Goal: Task Accomplishment & Management: Manage account settings

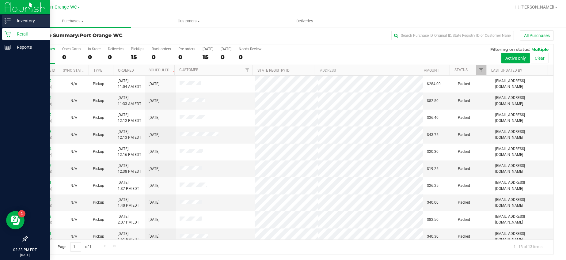
click at [11, 20] on p "Inventory" at bounding box center [29, 20] width 37 height 7
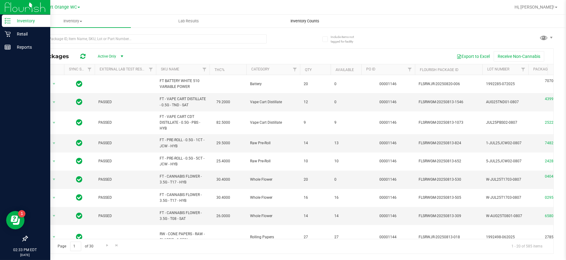
click at [313, 21] on span "Inventory Counts" at bounding box center [304, 21] width 45 height 6
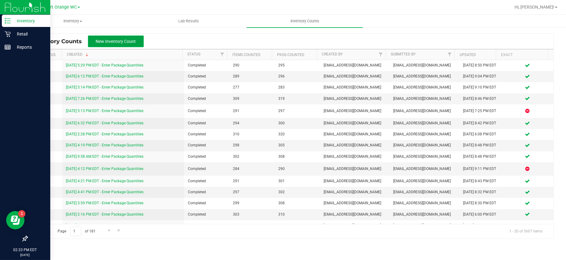
click at [118, 43] on span "New Inventory Count" at bounding box center [116, 41] width 40 height 5
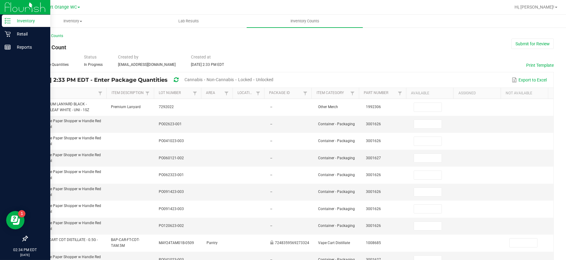
click at [202, 80] on span "Cannabis" at bounding box center [193, 79] width 18 height 5
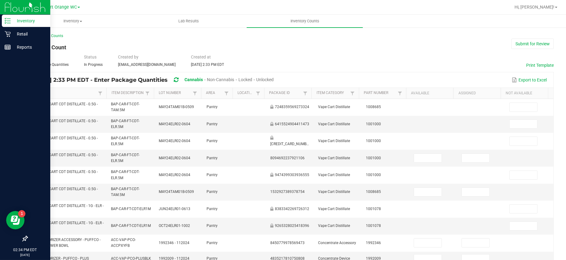
click at [273, 82] on span "Unlocked" at bounding box center [264, 79] width 17 height 5
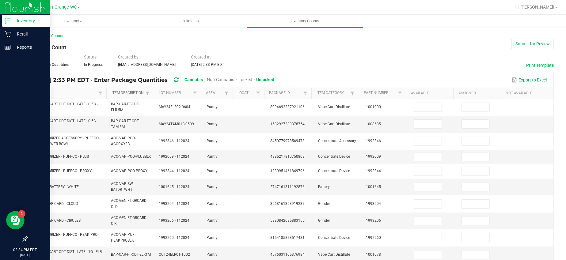
click at [116, 92] on link "Item Description" at bounding box center [127, 93] width 32 height 5
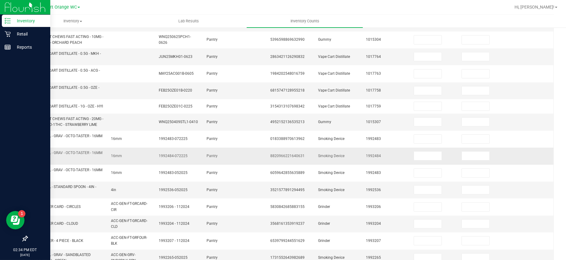
scroll to position [115, 0]
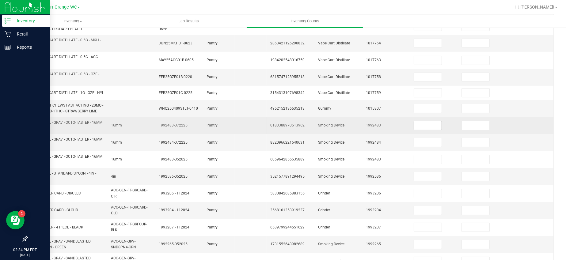
click at [417, 128] on input at bounding box center [428, 125] width 28 height 9
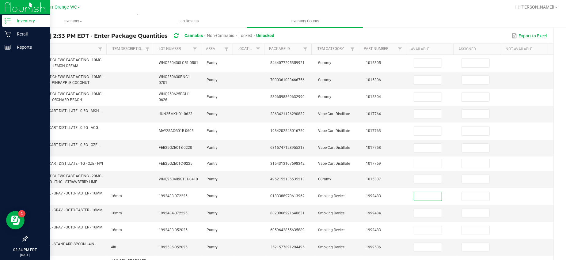
scroll to position [0, 0]
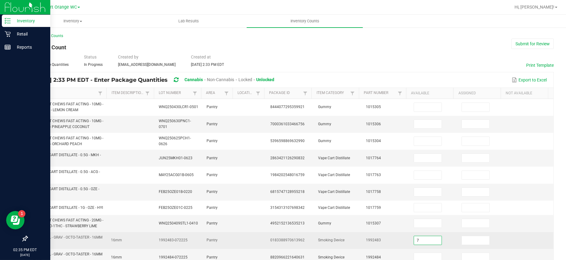
type input "7"
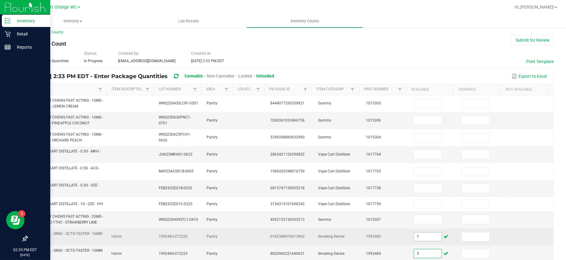
type input "3"
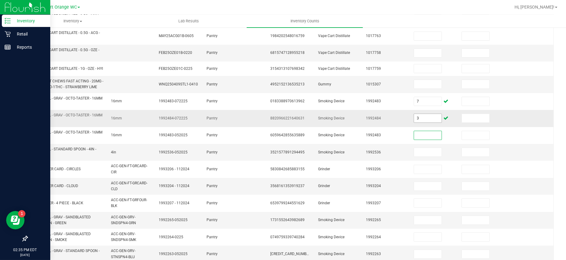
click at [418, 122] on input "3" at bounding box center [428, 118] width 28 height 9
type input "2"
type input "1"
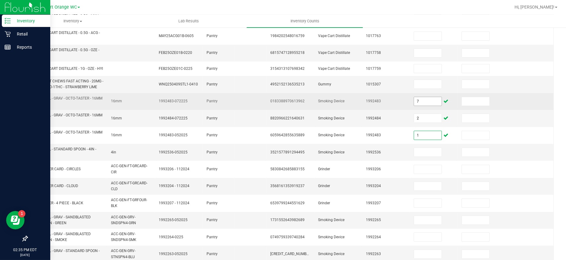
click at [414, 104] on input "7" at bounding box center [428, 101] width 28 height 9
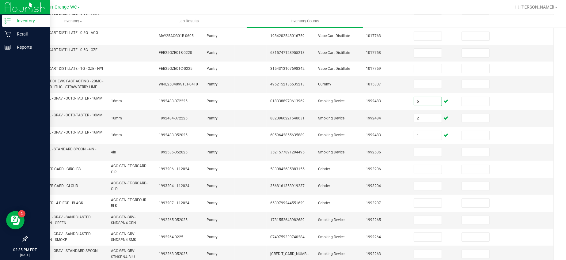
type input "6"
click at [415, 120] on input "2" at bounding box center [428, 118] width 28 height 9
type input "3"
click at [414, 156] on input at bounding box center [428, 152] width 28 height 9
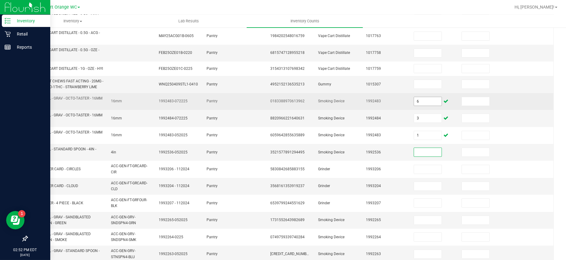
click at [419, 101] on input "6" at bounding box center [428, 101] width 28 height 9
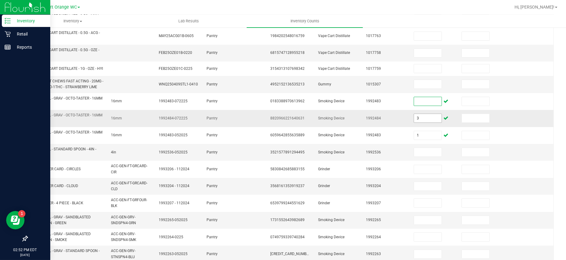
click at [414, 122] on input "3" at bounding box center [428, 118] width 28 height 9
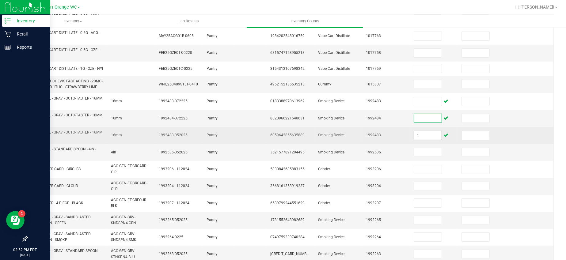
click at [419, 137] on input "1" at bounding box center [428, 135] width 28 height 9
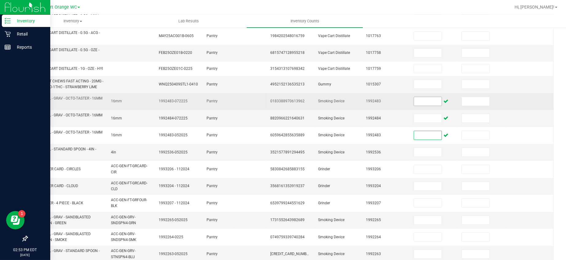
click at [414, 105] on input at bounding box center [428, 101] width 28 height 9
type input "13"
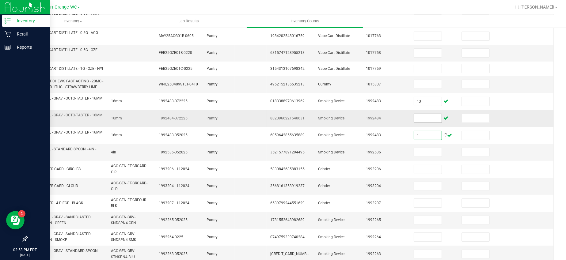
type input "1"
click at [414, 122] on input at bounding box center [428, 118] width 28 height 9
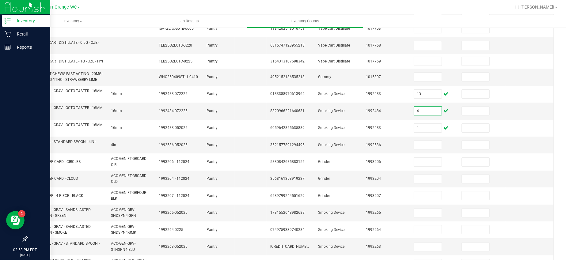
scroll to position [85, 0]
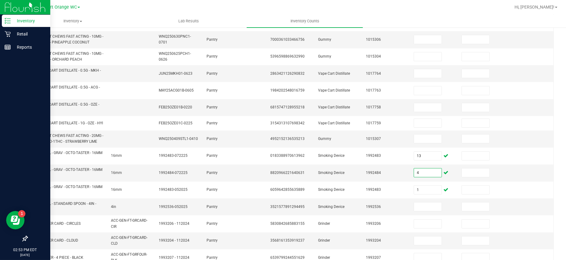
type input "4"
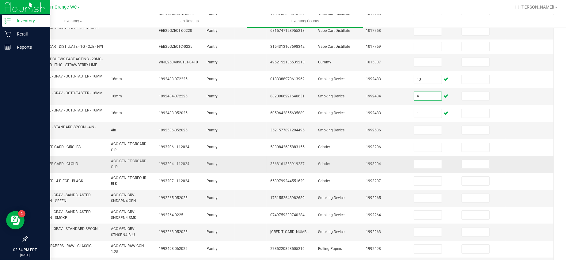
scroll to position [199, 0]
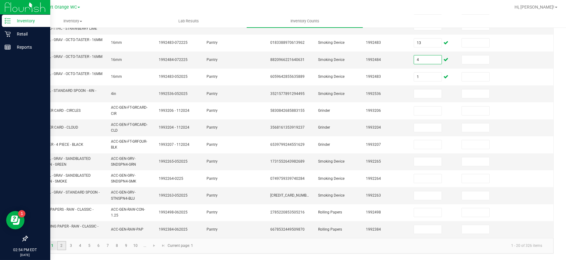
click at [61, 246] on link "2" at bounding box center [61, 245] width 9 height 9
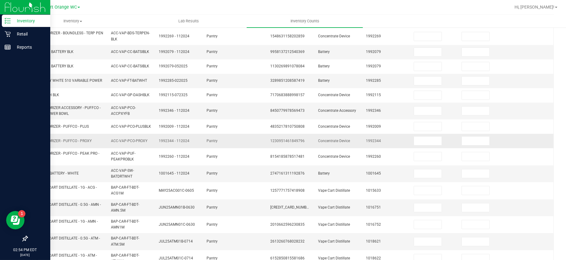
scroll to position [189, 0]
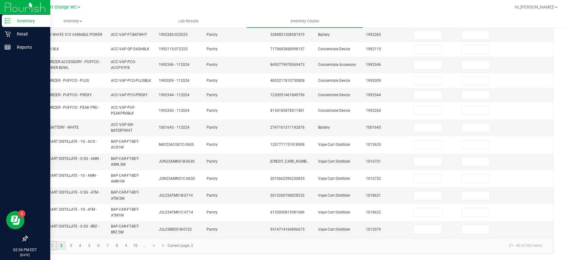
click at [53, 246] on link "1" at bounding box center [52, 245] width 9 height 9
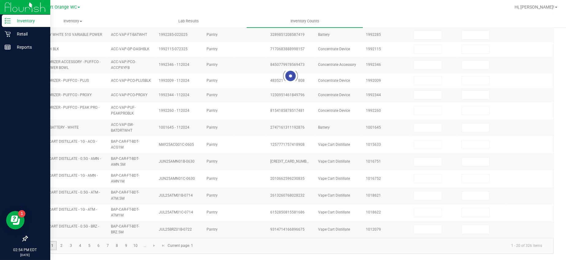
type input "4"
type input "13"
type input "1"
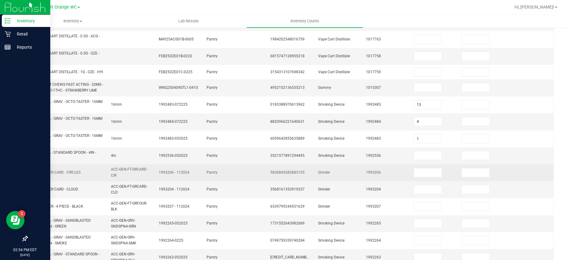
scroll to position [153, 0]
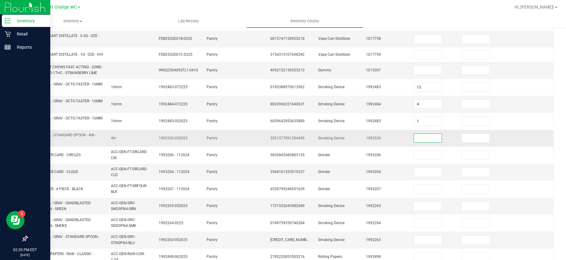
click at [426, 141] on input at bounding box center [428, 138] width 28 height 9
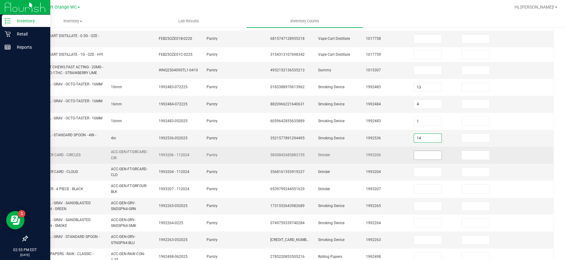
type input "14"
click at [414, 160] on input at bounding box center [428, 155] width 28 height 9
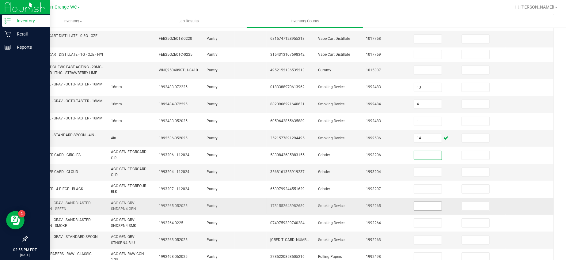
click at [414, 210] on input at bounding box center [428, 206] width 28 height 9
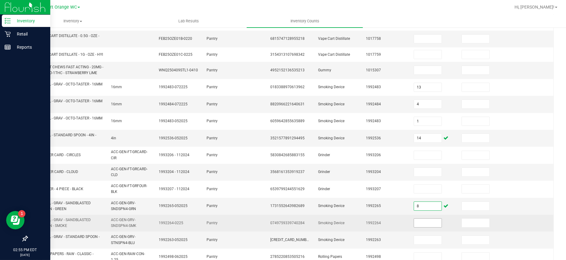
type input "8"
click at [414, 226] on input at bounding box center [428, 223] width 28 height 9
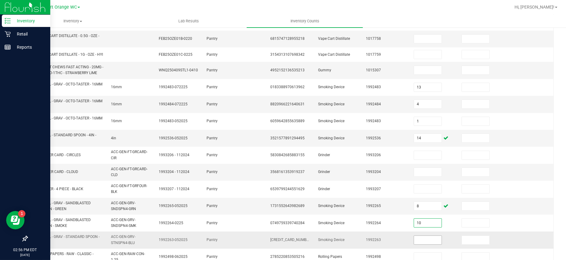
type input "10"
click at [414, 244] on input at bounding box center [428, 240] width 28 height 9
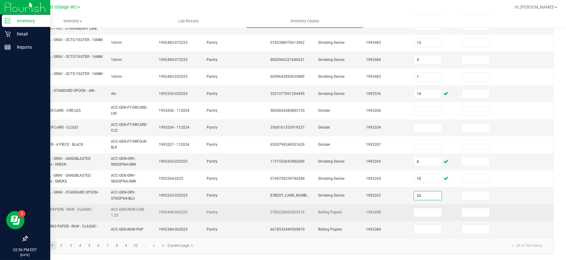
scroll to position [199, 0]
type input "20"
click at [414, 211] on input at bounding box center [428, 212] width 28 height 9
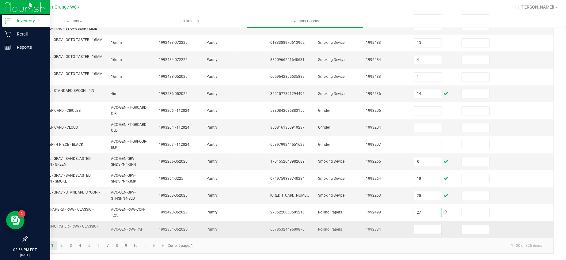
type input "27"
click at [417, 232] on input at bounding box center [428, 229] width 28 height 9
type input "24"
click at [61, 247] on link "2" at bounding box center [61, 245] width 9 height 9
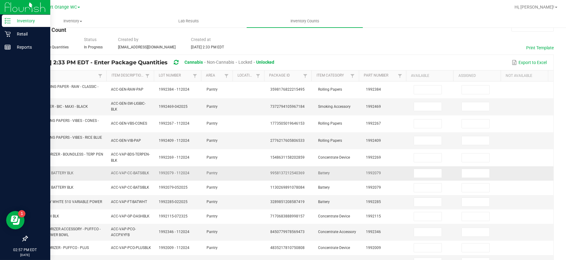
scroll to position [0, 0]
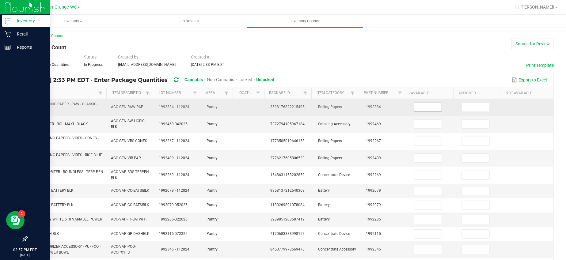
click at [416, 109] on input at bounding box center [428, 107] width 28 height 9
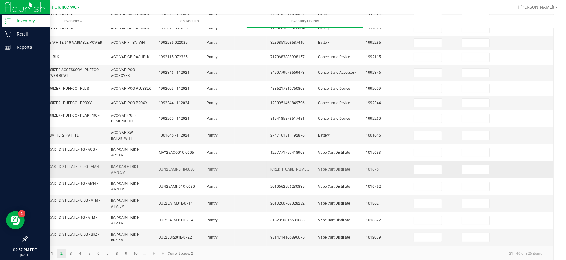
scroll to position [189, 0]
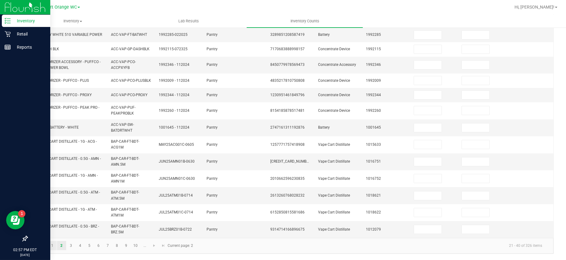
type input "14"
click at [54, 246] on link "1" at bounding box center [52, 245] width 9 height 9
type input "4"
type input "13"
type input "1"
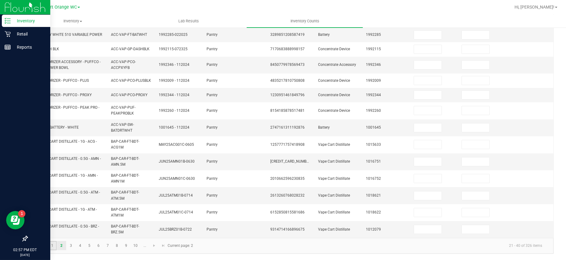
type input "14"
type input "8"
type input "10"
type input "20"
type input "27"
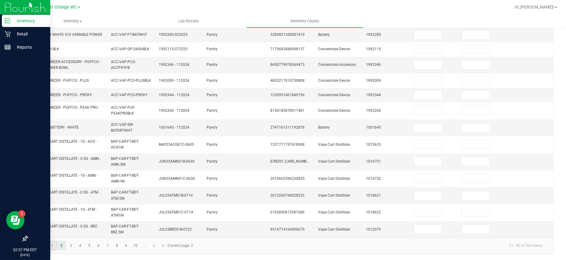
type input "24"
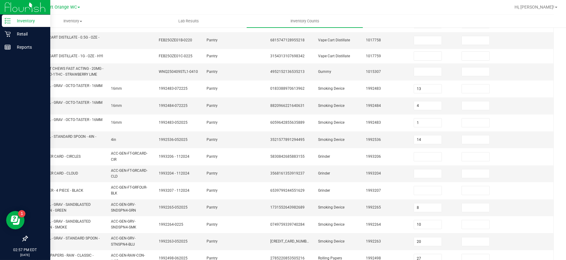
scroll to position [113, 0]
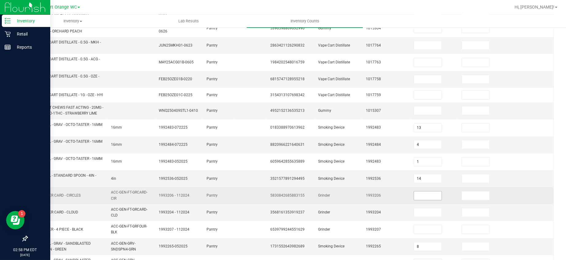
click at [414, 200] on input at bounding box center [428, 195] width 28 height 9
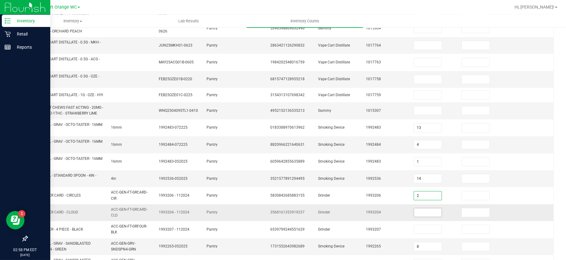
type input "2"
click at [414, 216] on input at bounding box center [428, 212] width 28 height 9
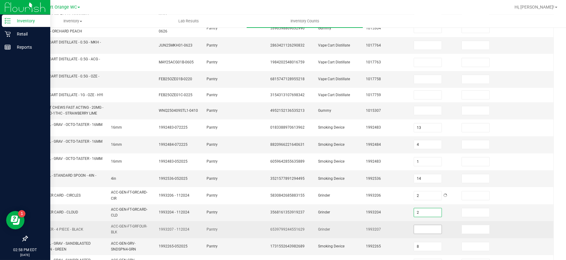
type input "2"
click at [414, 228] on input at bounding box center [428, 229] width 28 height 9
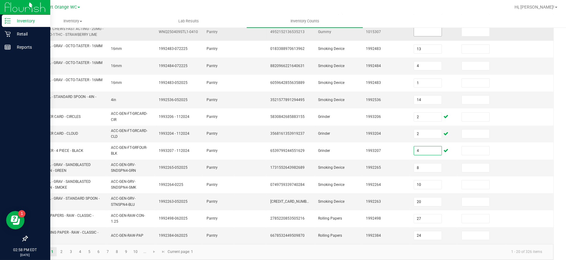
scroll to position [199, 0]
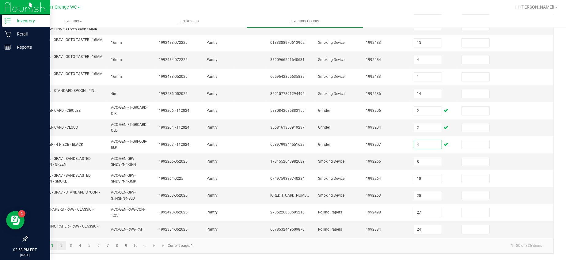
type input "4"
click at [61, 245] on link "2" at bounding box center [61, 245] width 9 height 9
type input "14"
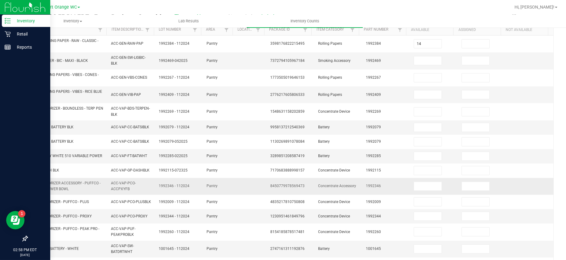
scroll to position [36, 0]
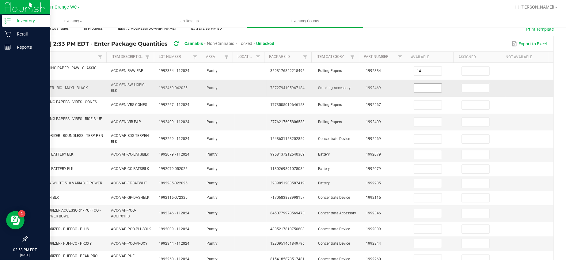
click at [418, 87] on input at bounding box center [428, 88] width 28 height 9
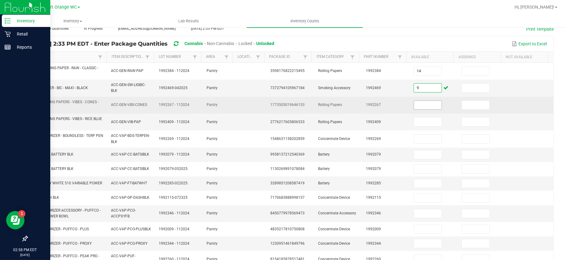
type input "9"
click at [415, 105] on input at bounding box center [428, 105] width 28 height 9
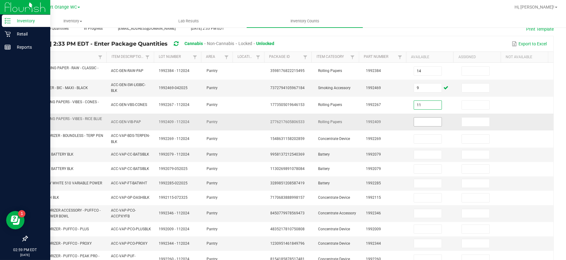
type input "11"
click at [416, 120] on input at bounding box center [428, 122] width 28 height 9
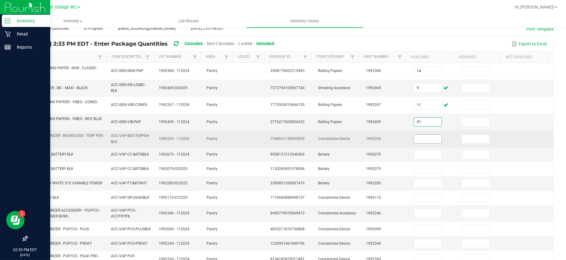
type input "41"
click at [414, 139] on input at bounding box center [428, 139] width 28 height 9
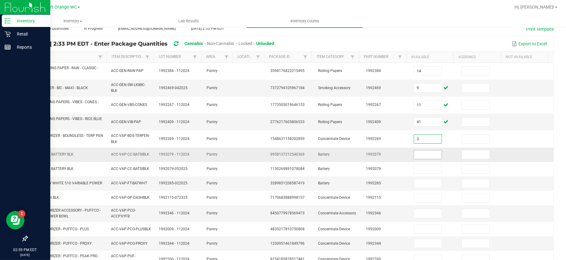
type input "3"
click at [414, 157] on input at bounding box center [428, 154] width 28 height 9
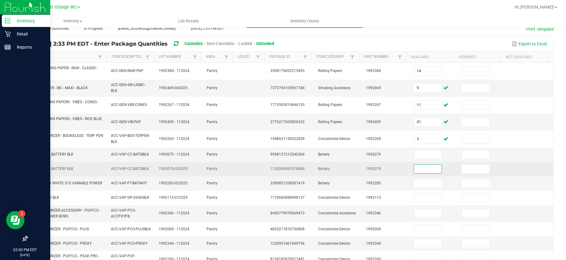
click at [417, 169] on input at bounding box center [428, 169] width 28 height 9
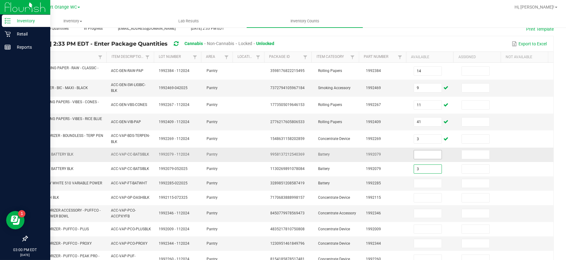
type input "3"
click at [414, 154] on input at bounding box center [428, 154] width 28 height 9
type input "2"
click at [414, 187] on input at bounding box center [428, 183] width 28 height 9
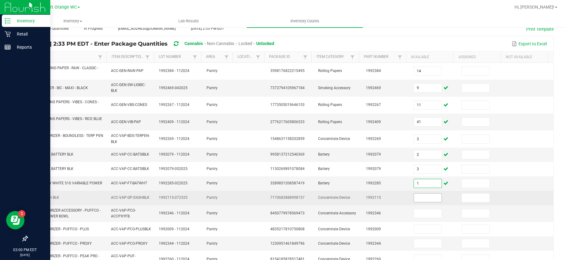
type input "1"
click at [414, 202] on input at bounding box center [428, 198] width 28 height 9
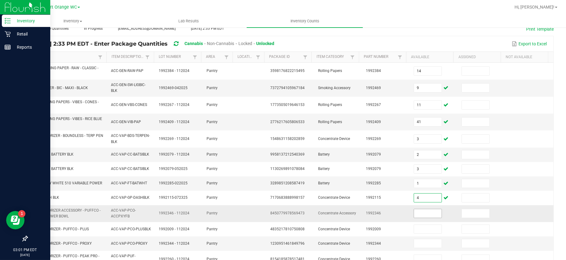
type input "4"
click at [414, 216] on input at bounding box center [428, 213] width 28 height 9
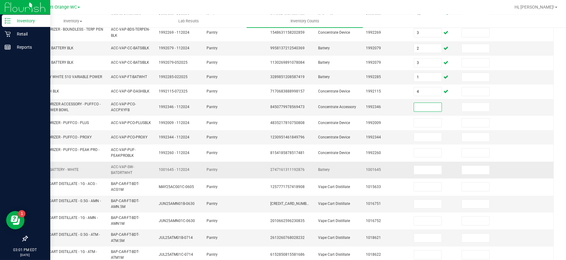
scroll to position [151, 0]
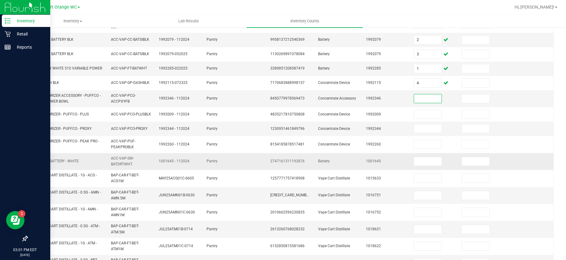
drag, startPoint x: 408, startPoint y: 151, endPoint x: 414, endPoint y: 157, distance: 8.7
click at [414, 149] on input at bounding box center [428, 144] width 28 height 9
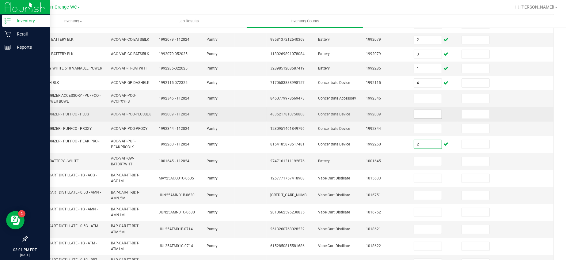
type input "2"
click at [414, 118] on input at bounding box center [428, 114] width 28 height 9
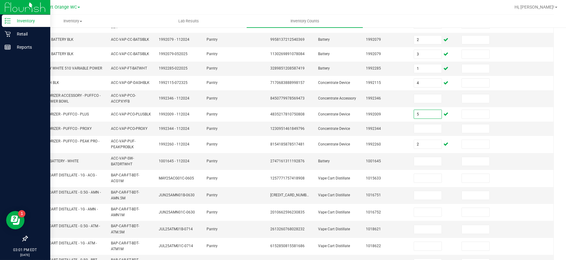
type input "5"
click at [416, 136] on td at bounding box center [434, 129] width 48 height 14
click at [414, 133] on input at bounding box center [428, 128] width 28 height 9
type input "10"
click at [414, 100] on input at bounding box center [428, 98] width 28 height 9
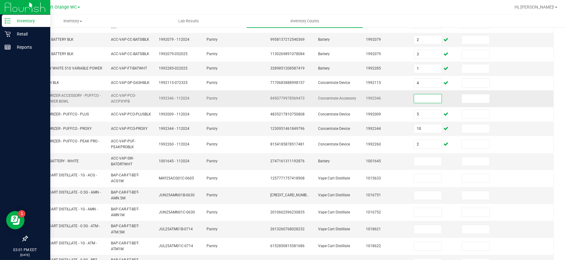
click at [414, 100] on input at bounding box center [428, 98] width 28 height 9
type input "10"
click at [418, 132] on input "10" at bounding box center [428, 128] width 28 height 9
type input "2"
click at [414, 166] on input at bounding box center [428, 161] width 28 height 9
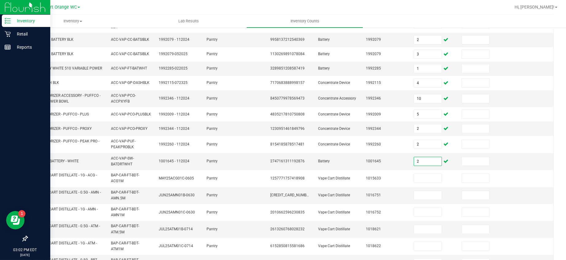
type input "2"
click at [447, 6] on div at bounding box center [310, 7] width 401 height 12
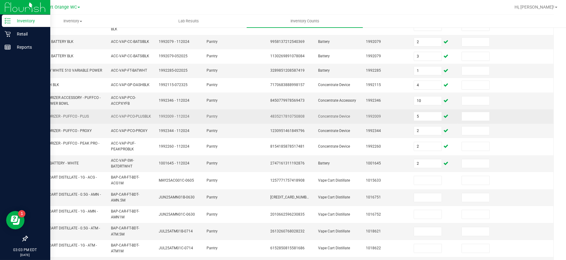
scroll to position [74, 0]
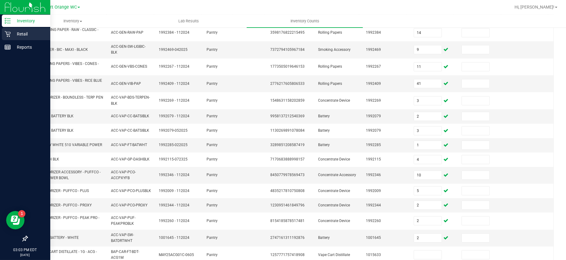
click at [19, 34] on p "Retail" at bounding box center [29, 33] width 37 height 7
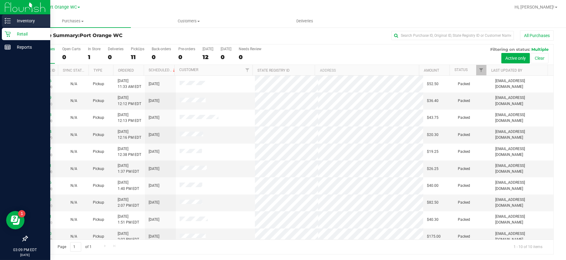
click at [12, 20] on p "Inventory" at bounding box center [29, 20] width 37 height 7
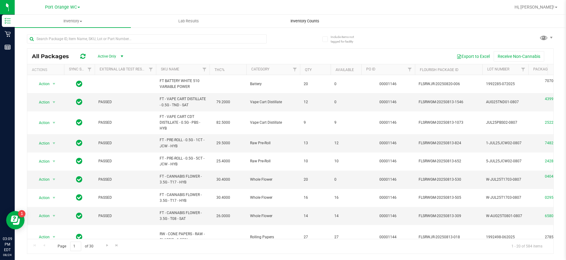
click at [304, 21] on span "Inventory Counts" at bounding box center [304, 21] width 45 height 6
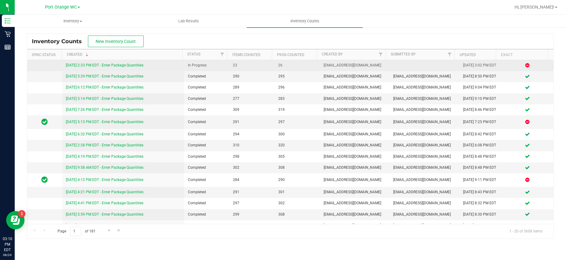
click at [100, 66] on link "[DATE] 2:33 PM EDT - Enter Package Quantities" at bounding box center [104, 65] width 77 height 4
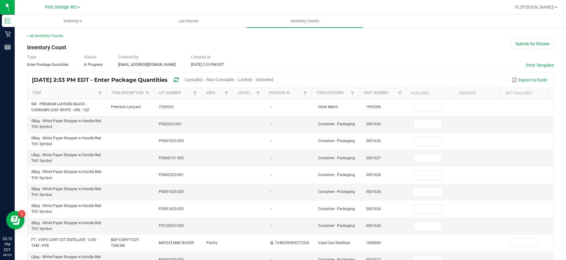
click at [202, 79] on span "Cannabis" at bounding box center [193, 79] width 18 height 5
type input "5"
type input "2"
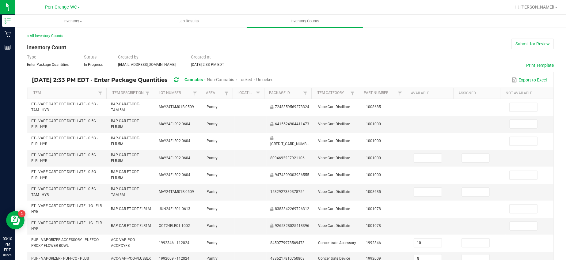
click at [273, 81] on span "Unlocked" at bounding box center [264, 79] width 17 height 5
type input "5"
type input "2"
type input "14"
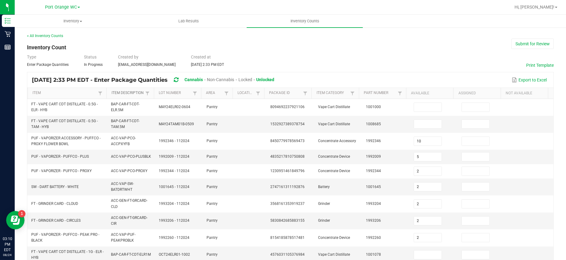
click at [130, 92] on link "Item Description" at bounding box center [127, 93] width 32 height 5
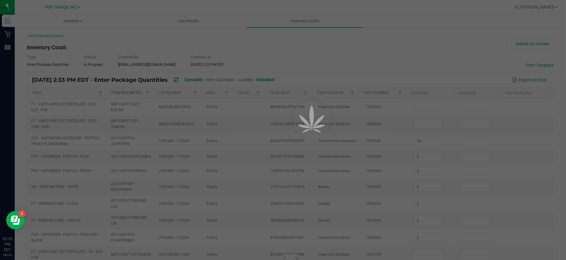
type input "4"
type input "2"
type input "13"
type input "1"
type input "14"
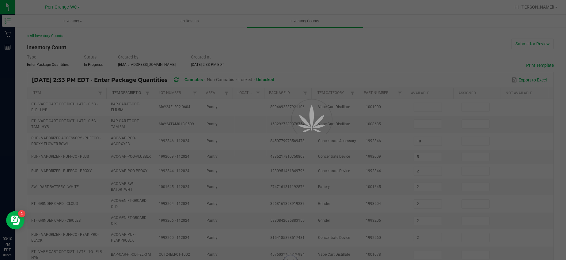
type input "2"
type input "8"
type input "4"
type input "10"
type input "20"
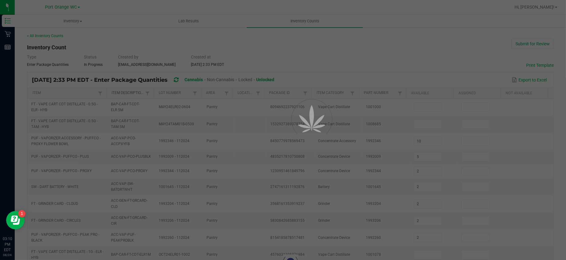
type input "27"
type input "24"
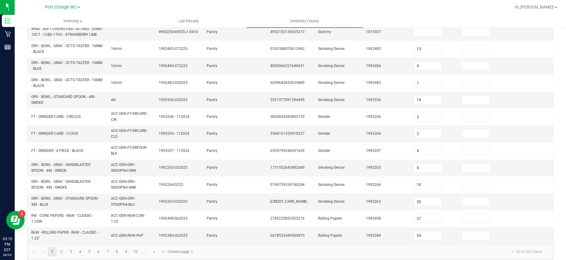
scroll to position [199, 0]
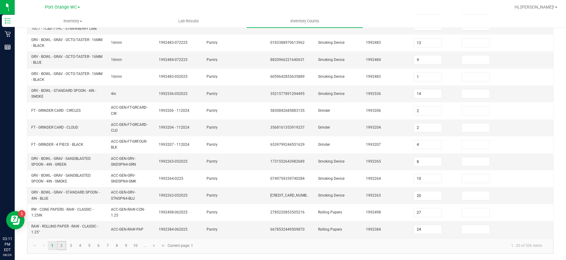
click at [60, 243] on link "2" at bounding box center [61, 245] width 9 height 9
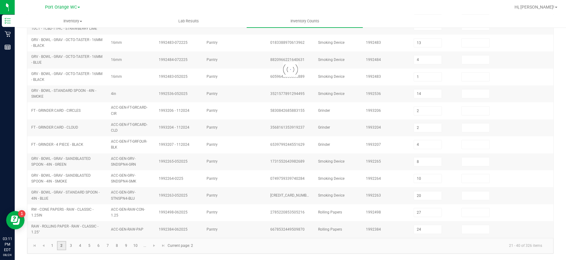
type input "41"
type input "2"
type input "10"
type input "4"
type input "5"
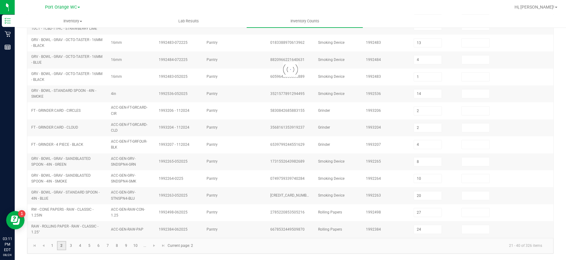
type input "2"
type input "14"
type input "9"
type input "11"
type input "3"
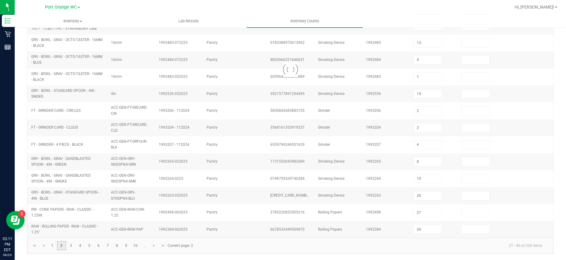
type input "3"
type input "1"
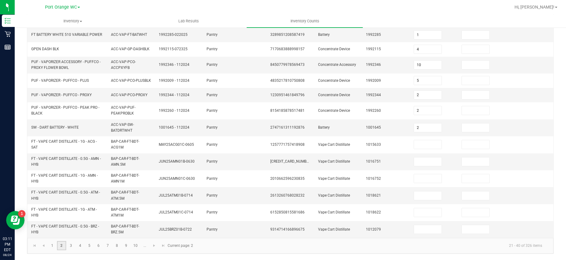
scroll to position [189, 0]
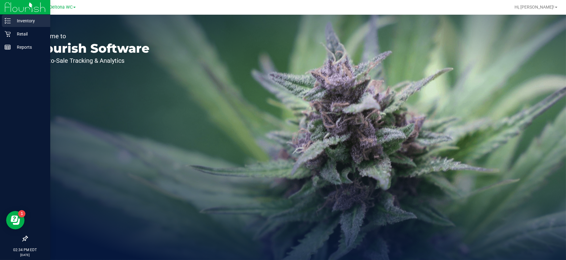
click at [20, 18] on p "Inventory" at bounding box center [29, 20] width 37 height 7
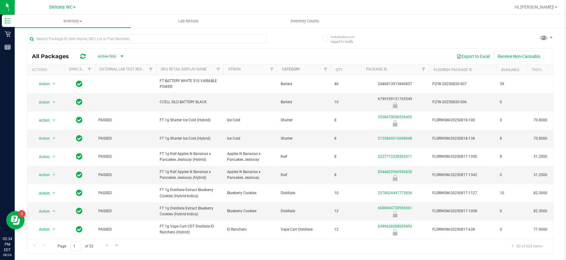
click at [294, 69] on link "Category" at bounding box center [291, 69] width 18 height 4
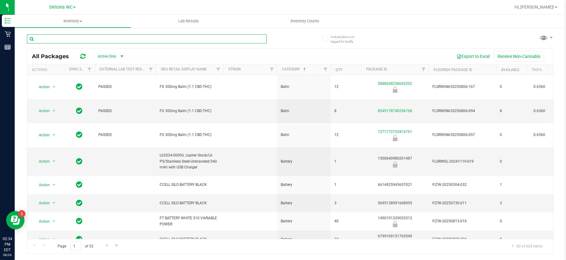
click at [71, 37] on input "text" at bounding box center [146, 38] width 239 height 9
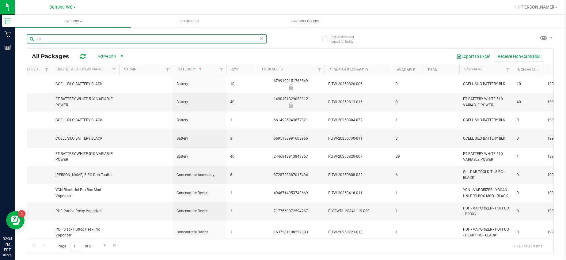
type input "a"
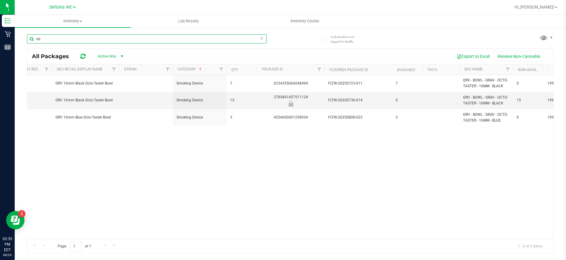
type input "o"
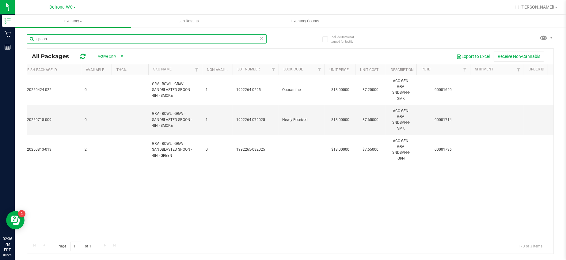
scroll to position [0, 420]
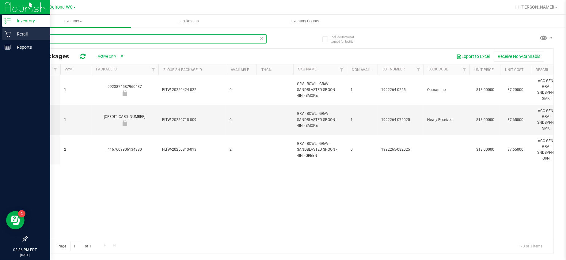
type input "spoon"
click at [9, 32] on icon at bounding box center [8, 34] width 6 height 6
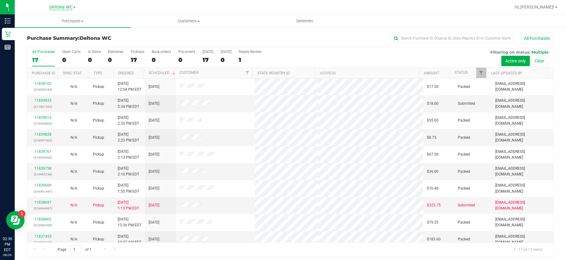
click at [69, 6] on span "Deltona WC" at bounding box center [60, 8] width 23 height 6
click at [44, 29] on link "Port Orange WC" at bounding box center [62, 30] width 89 height 8
click at [62, 8] on span "Port Orange WC" at bounding box center [61, 8] width 32 height 6
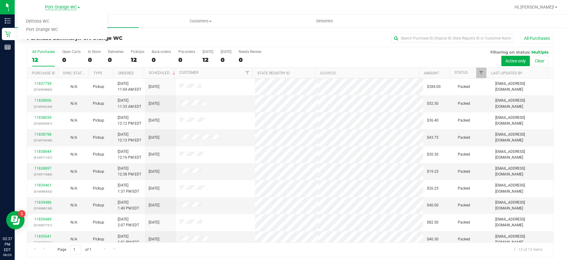
click at [70, 5] on span "Port Orange WC" at bounding box center [61, 8] width 32 height 6
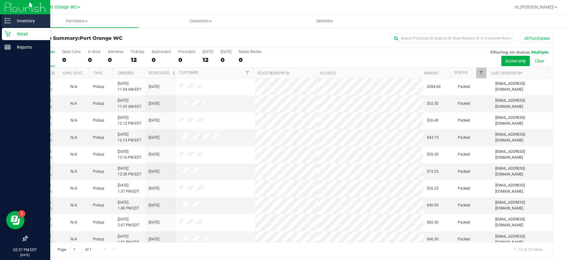
click at [18, 21] on p "Inventory" at bounding box center [29, 20] width 37 height 7
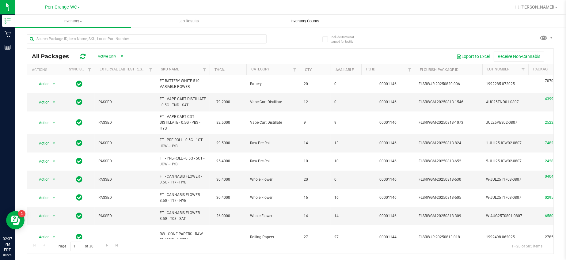
click at [309, 21] on span "Inventory Counts" at bounding box center [304, 21] width 45 height 6
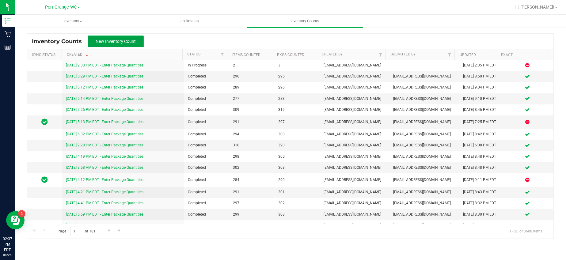
click at [108, 38] on button "New Inventory Count" at bounding box center [116, 42] width 56 height 12
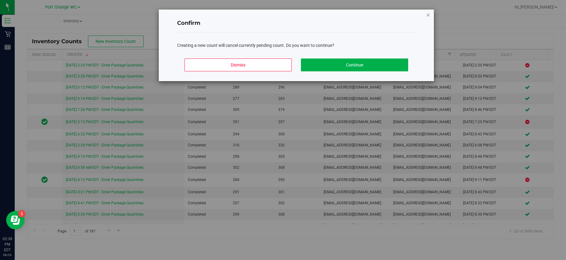
click at [426, 11] on icon "Close modal" at bounding box center [428, 14] width 4 height 7
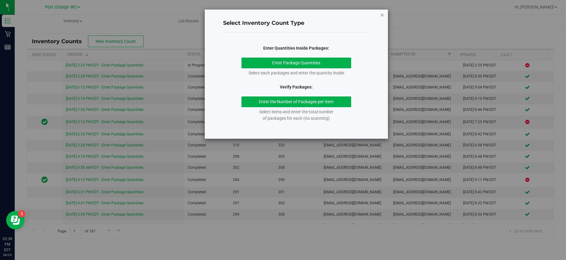
click at [381, 14] on icon "button" at bounding box center [382, 14] width 4 height 7
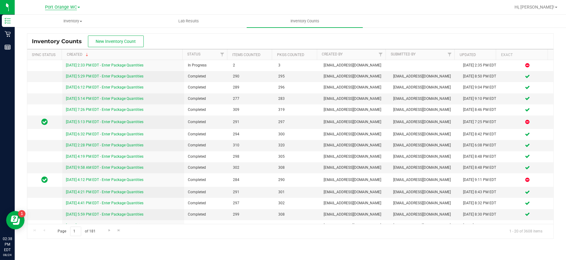
click at [73, 7] on span "Port Orange WC" at bounding box center [61, 8] width 32 height 6
click at [48, 28] on link "Port Orange WC" at bounding box center [62, 30] width 89 height 8
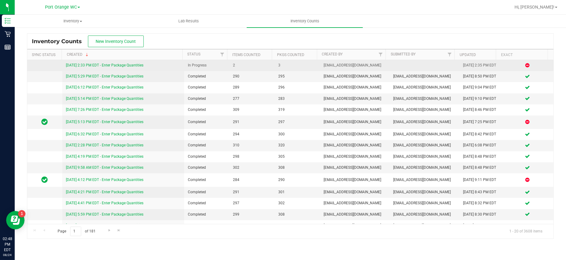
click at [101, 67] on link "[DATE] 2:33 PM EDT - Enter Package Quantities" at bounding box center [104, 65] width 77 height 4
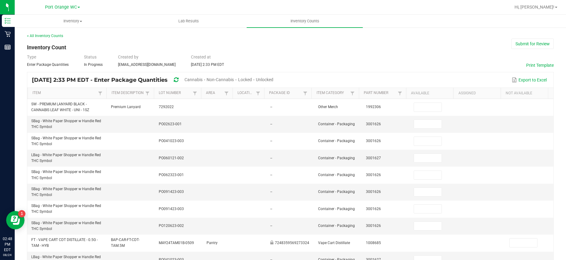
click at [202, 80] on span "Cannabis" at bounding box center [193, 79] width 18 height 5
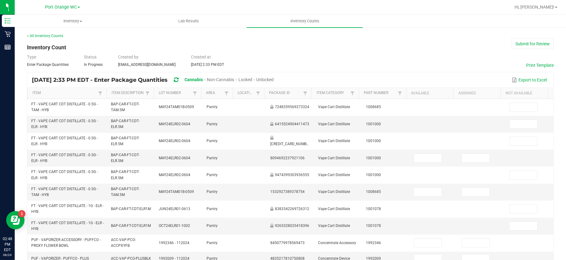
click at [273, 79] on span "Unlocked" at bounding box center [264, 79] width 17 height 5
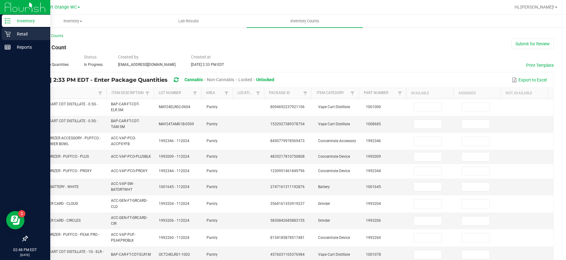
click at [6, 33] on icon at bounding box center [8, 34] width 6 height 6
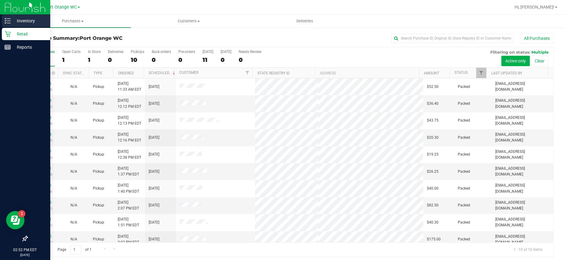
click at [20, 19] on p "Inventory" at bounding box center [29, 20] width 37 height 7
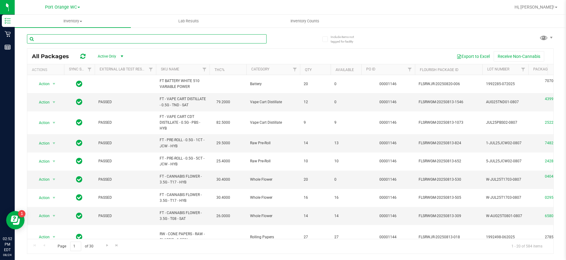
click at [84, 39] on input "text" at bounding box center [146, 38] width 239 height 9
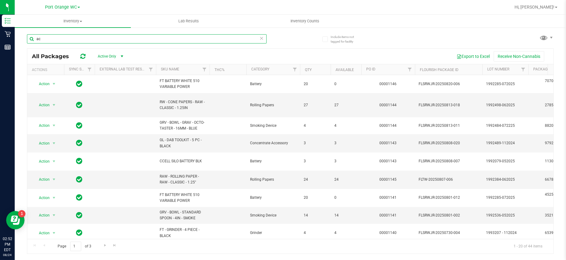
type input "a"
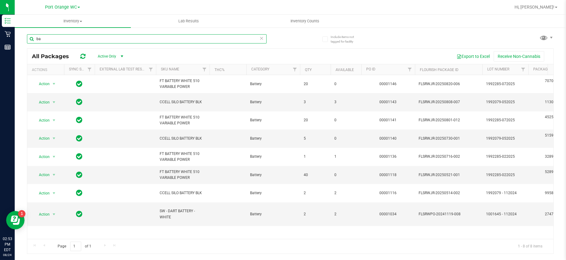
type input "b"
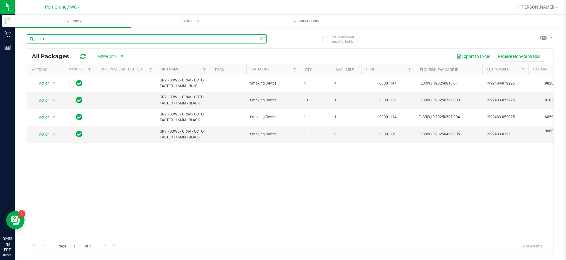
click at [83, 43] on input "octo" at bounding box center [146, 38] width 239 height 9
type input "o"
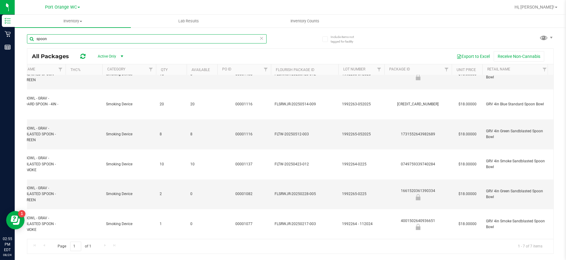
scroll to position [38, 149]
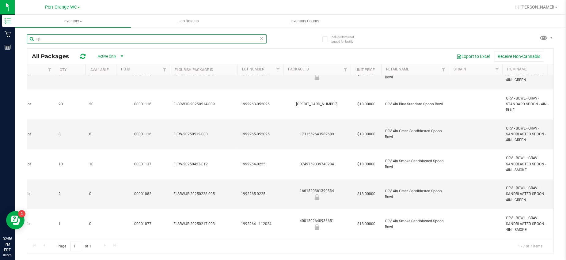
type input "s"
type input "raw"
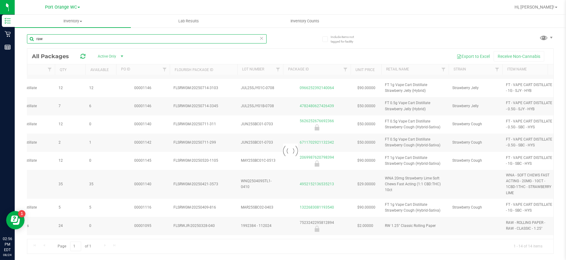
type input "[DATE]"
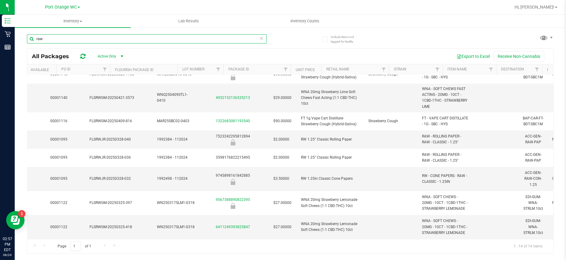
scroll to position [0, 329]
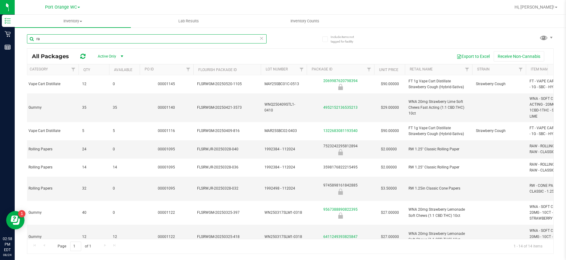
type input "r"
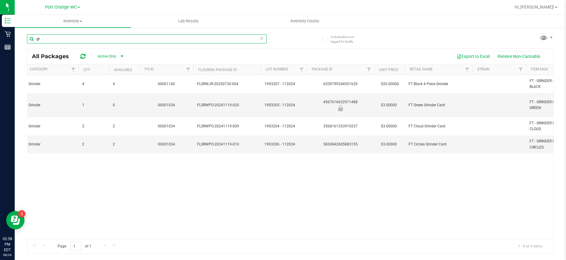
type input "g"
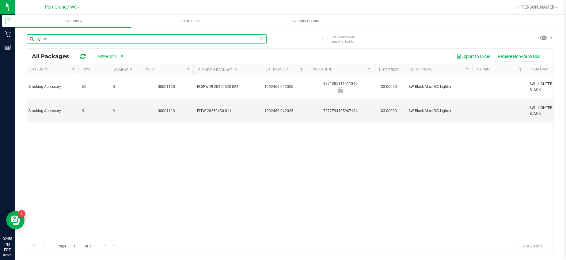
click at [63, 38] on input "lighter" at bounding box center [146, 38] width 239 height 9
type input "l"
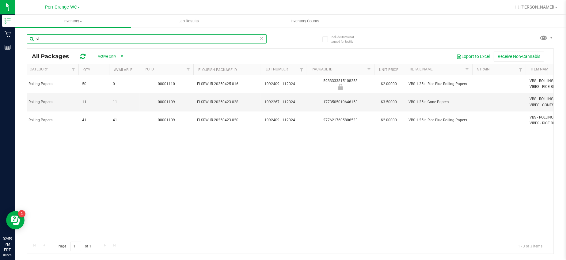
type input "v"
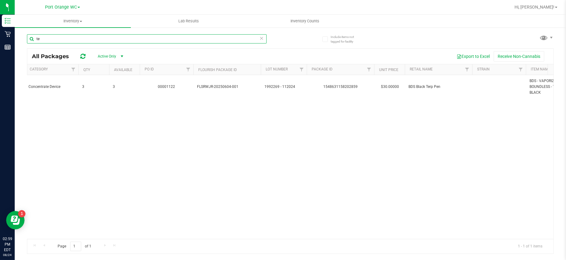
type input "t"
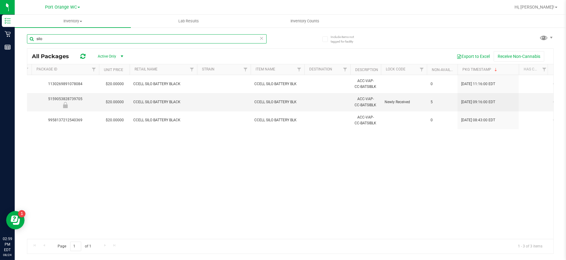
scroll to position [0, 527]
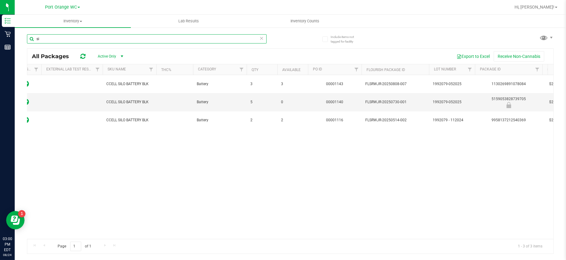
type input "s"
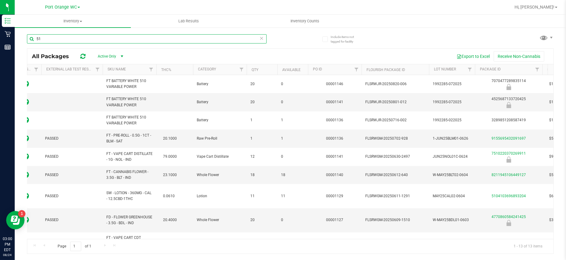
type input "5"
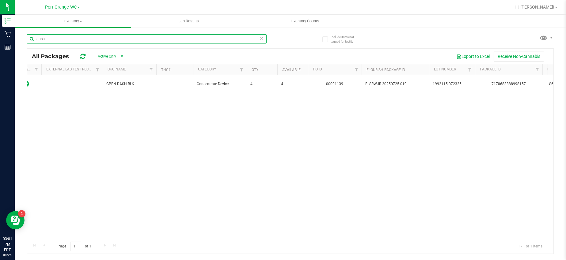
click at [47, 41] on input "dash" at bounding box center [146, 38] width 239 height 9
type input "d"
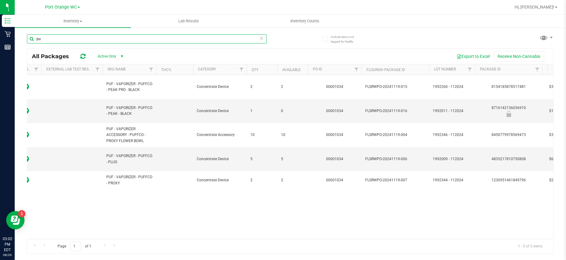
type input "p"
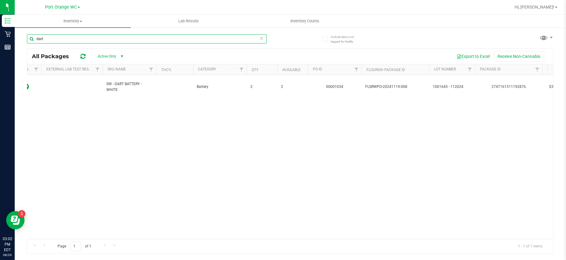
type input "dart"
